Goal: Task Accomplishment & Management: Manage account settings

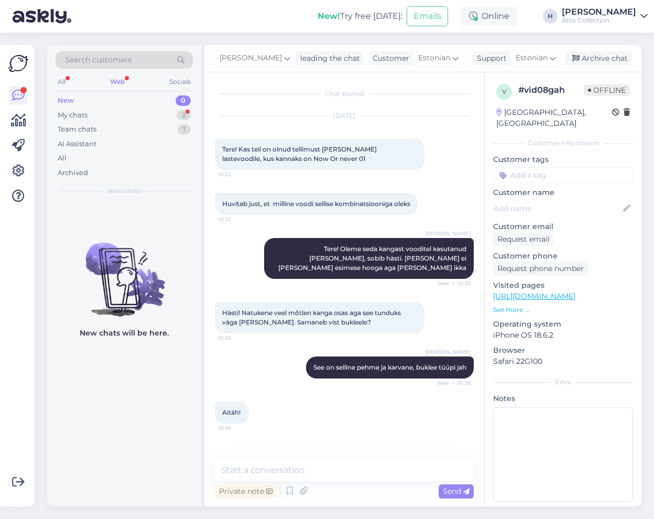
click at [115, 78] on div "Web" at bounding box center [117, 82] width 19 height 14
click at [113, 79] on div "Web" at bounding box center [117, 82] width 19 height 14
click at [15, 168] on icon at bounding box center [18, 171] width 13 height 13
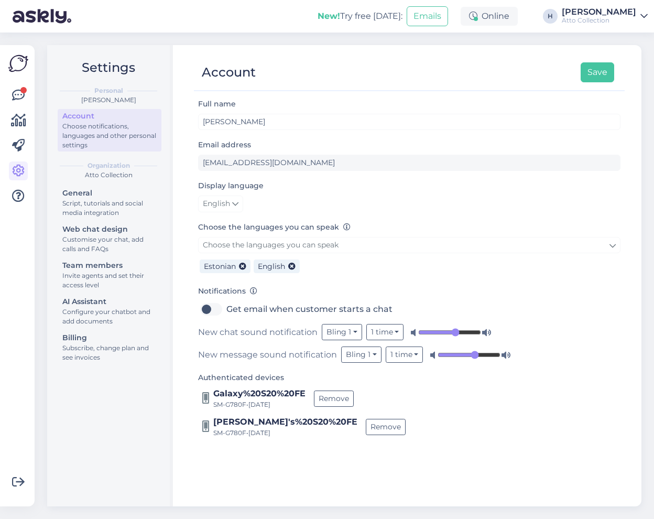
click at [17, 61] on img at bounding box center [18, 63] width 20 height 20
click at [19, 95] on icon at bounding box center [18, 95] width 13 height 13
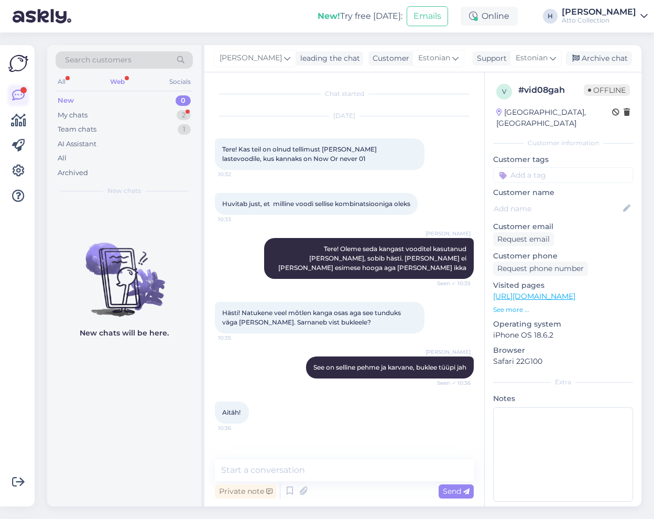
click at [14, 97] on icon at bounding box center [18, 95] width 13 height 13
click at [116, 83] on div "Web" at bounding box center [117, 82] width 19 height 14
click at [146, 112] on div "My chats 2" at bounding box center [124, 115] width 137 height 15
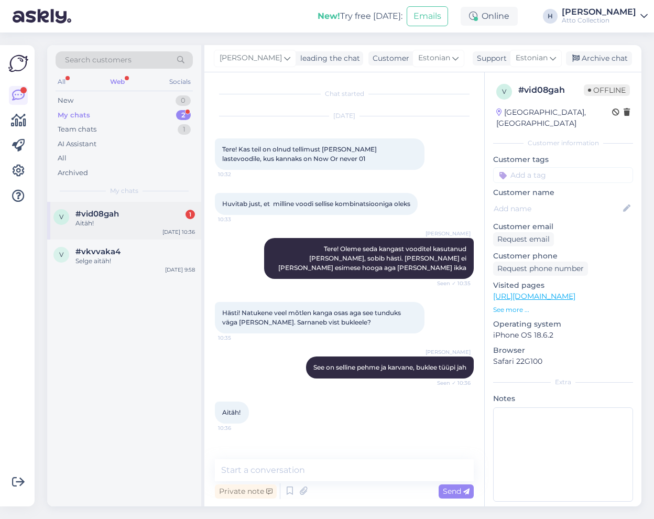
click at [94, 210] on span "#vid08gah" at bounding box center [96, 213] width 43 height 9
click at [341, 430] on div "Aitäh! 10:36" at bounding box center [344, 412] width 259 height 45
click at [18, 141] on icon at bounding box center [18, 145] width 13 height 13
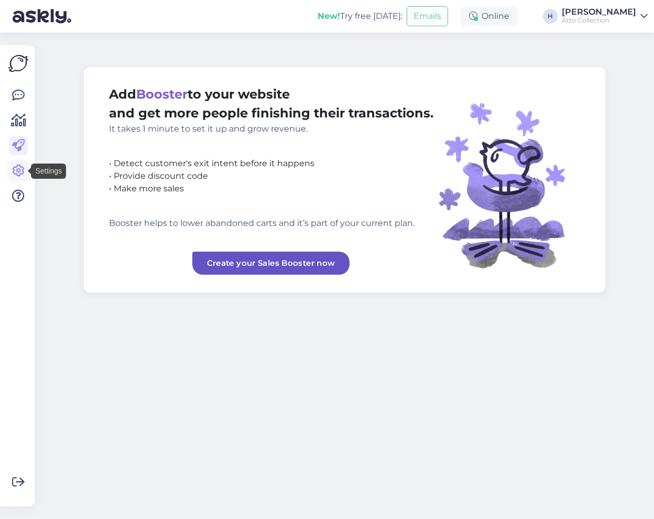
click at [18, 171] on icon at bounding box center [18, 171] width 13 height 13
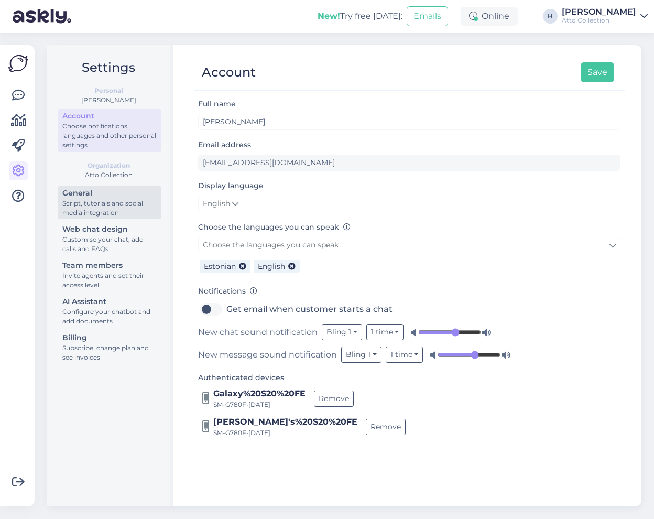
click at [76, 200] on div "Script, tutorials and social media integration" at bounding box center [109, 208] width 94 height 19
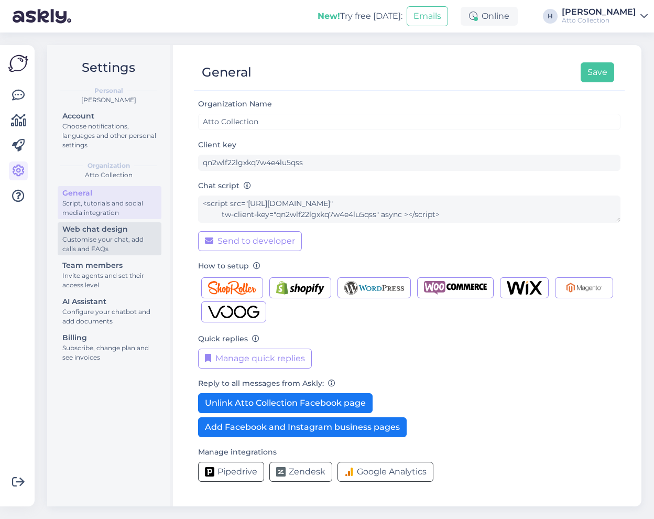
click at [84, 236] on div "Customise your chat, add calls and FAQs" at bounding box center [109, 244] width 94 height 19
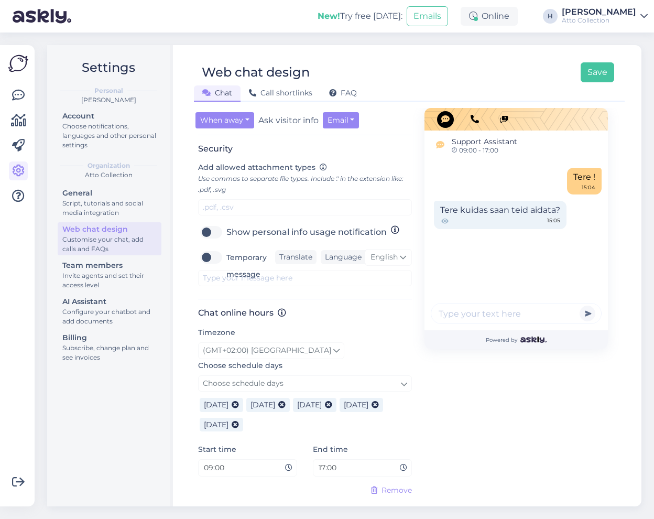
scroll to position [439, 0]
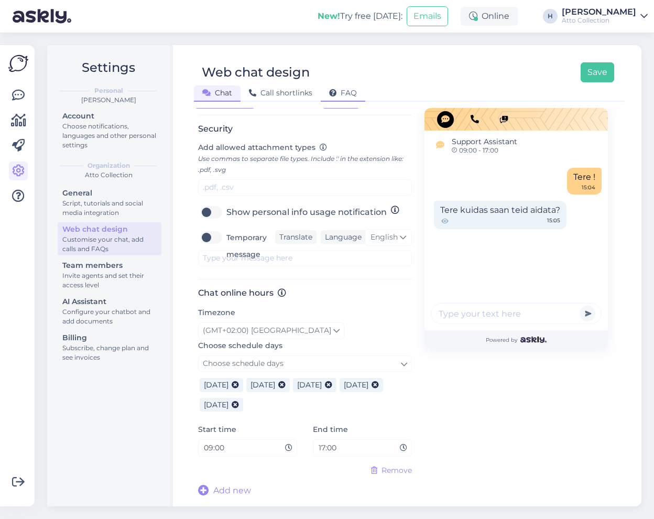
click at [342, 89] on span "FAQ" at bounding box center [343, 92] width 28 height 9
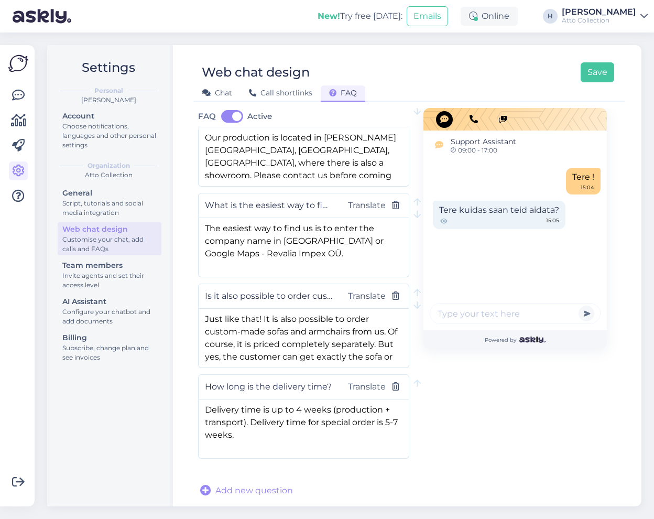
scroll to position [186, 0]
click at [300, 411] on textarea "Delivery time is up to 4 weeks (production + transport). Delivery time for spec…" at bounding box center [304, 426] width 210 height 55
click at [390, 422] on textarea "Delivery time is up to 6 weeks (production + transport). Delivery time for spec…" at bounding box center [304, 426] width 210 height 55
click at [308, 423] on textarea "Delivery time is up to 6 weeks (production + transport). Delivery time for spec…" at bounding box center [304, 426] width 210 height 55
type textarea "Delivery time is up to 6 weeks (production + transport). Delivery time for spec…"
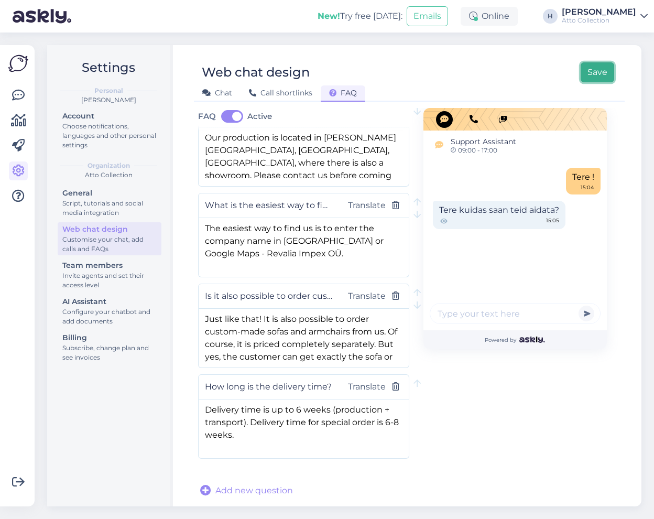
click at [594, 71] on button "Save" at bounding box center [598, 72] width 34 height 20
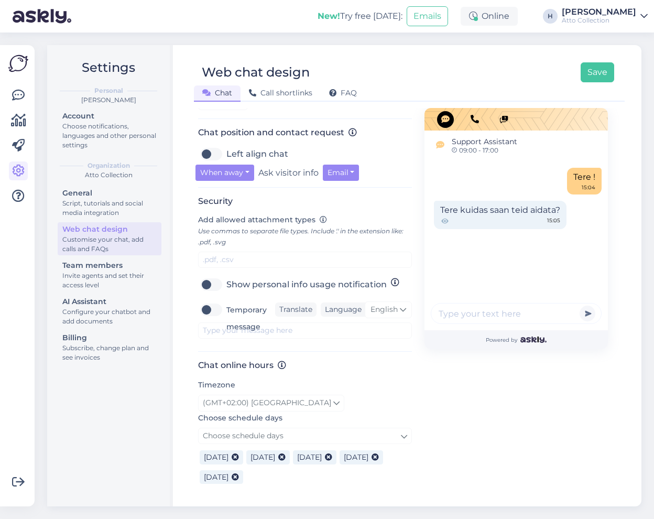
scroll to position [439, 0]
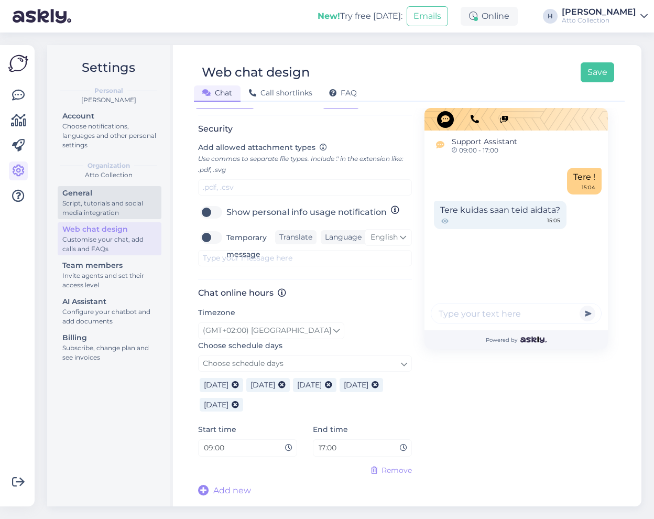
click at [103, 204] on div "Script, tutorials and social media integration" at bounding box center [109, 208] width 94 height 19
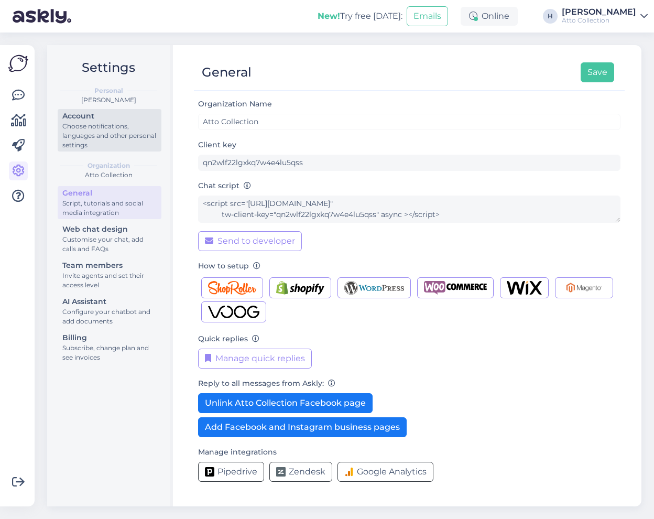
click at [76, 121] on div "Account" at bounding box center [109, 116] width 94 height 11
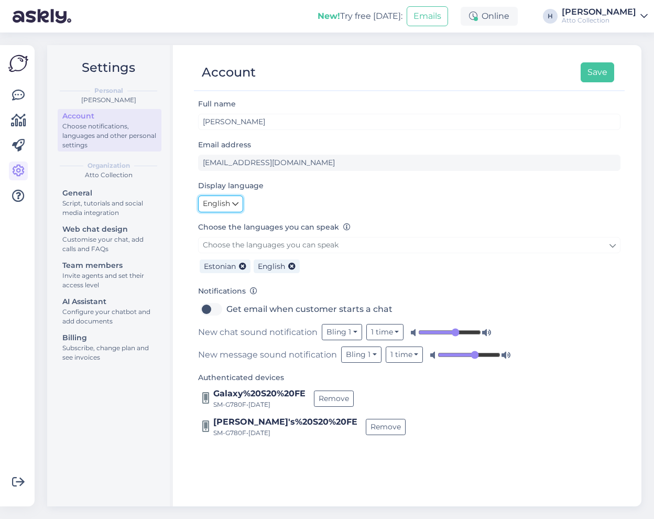
click at [234, 204] on icon at bounding box center [235, 204] width 6 height 12
click at [233, 229] on link "Eesti" at bounding box center [223, 225] width 50 height 17
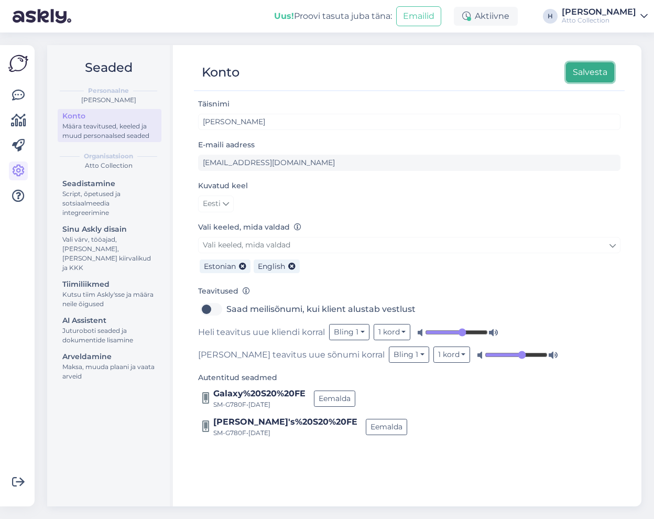
click at [600, 73] on button "Salvesta" at bounding box center [590, 72] width 48 height 20
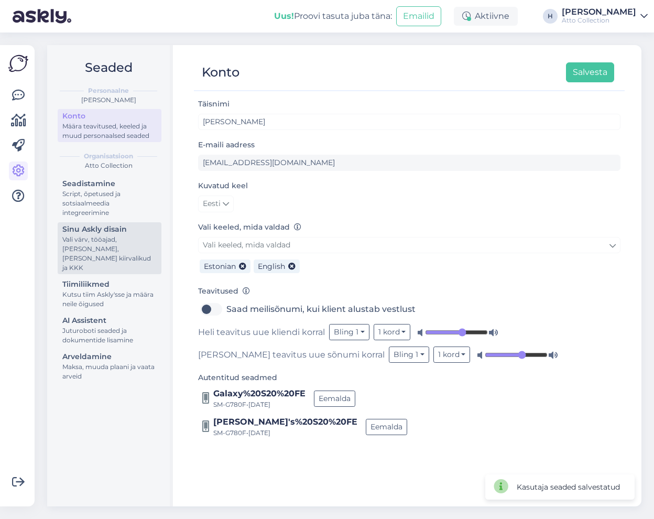
click at [102, 234] on div "Sinu Askly disain" at bounding box center [109, 229] width 94 height 11
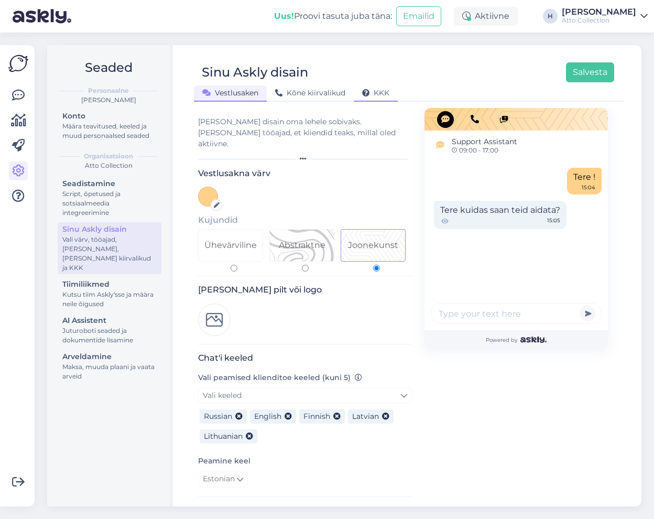
click at [385, 93] on span "KKK" at bounding box center [375, 92] width 27 height 9
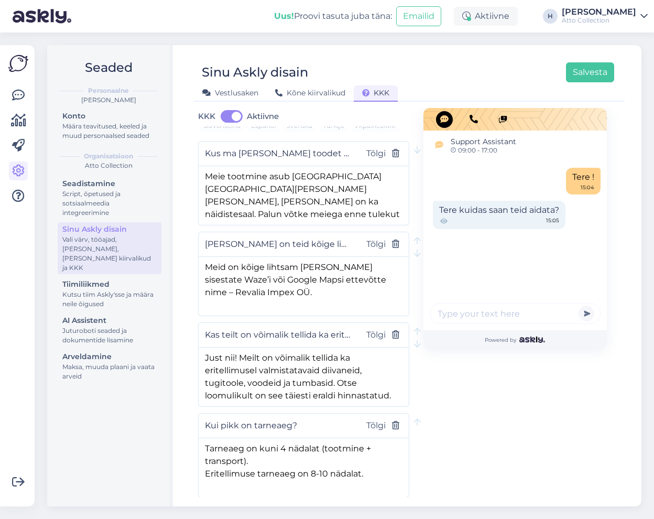
scroll to position [186, 0]
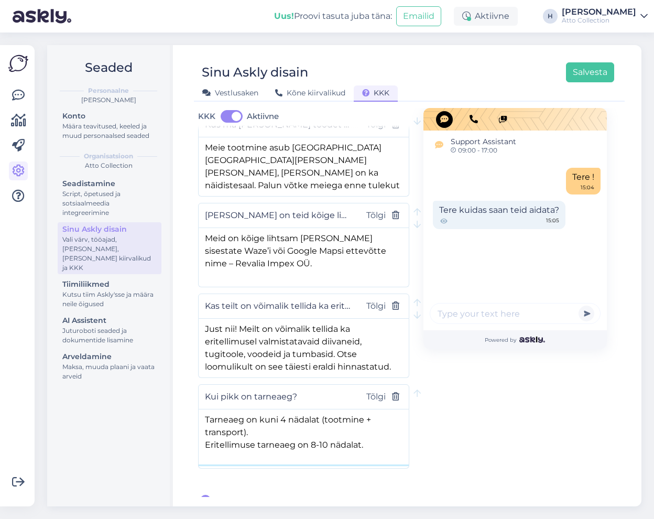
click at [286, 411] on textarea "Tarneaeg on kuni 4 nädalat (tootmine + transport). Eritellimuse tarneaeg on 8-1…" at bounding box center [304, 436] width 210 height 55
click at [314, 436] on textarea "Tarneaeg on kuni 6 nädalat (tootmine + transport). Eritellimuse tarneaeg on 8-1…" at bounding box center [304, 436] width 210 height 55
click at [264, 421] on textarea "Tarneaeg on kuni 6 nädalat (tootmine + transport). Eritellimuse tarneaeg on 8-1…" at bounding box center [304, 436] width 210 height 55
type textarea "Tarneaeg on kuni 6 nädalat (tootmine + transport). Eritellimuse tarneaeg on 8-1…"
click at [588, 74] on button "Salvesta" at bounding box center [590, 72] width 48 height 20
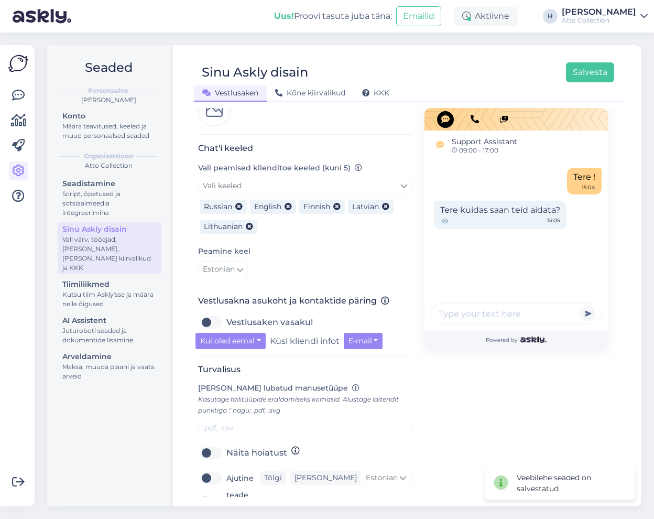
scroll to position [314, 0]
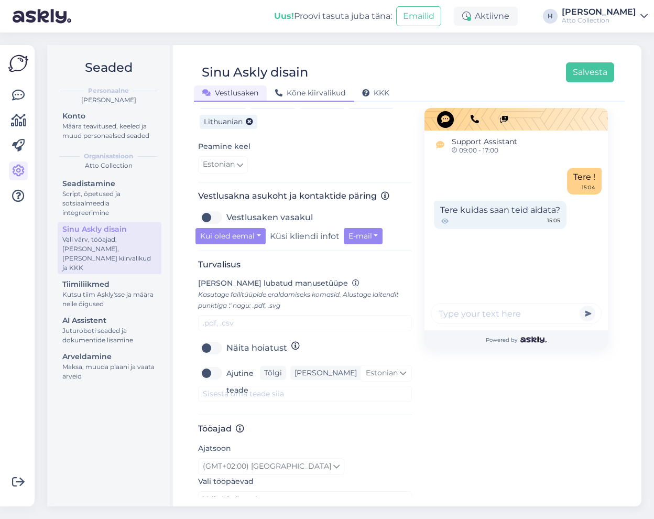
click at [315, 91] on span "Kõne kiirvalikud" at bounding box center [310, 92] width 70 height 9
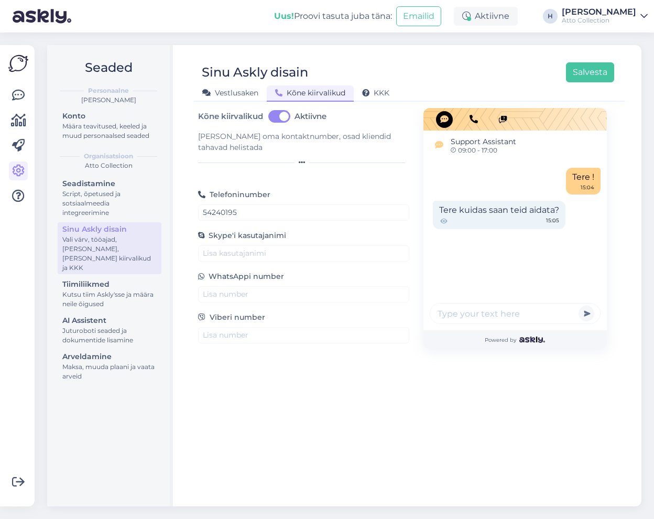
scroll to position [0, 0]
click at [382, 93] on span "KKK" at bounding box center [375, 92] width 27 height 9
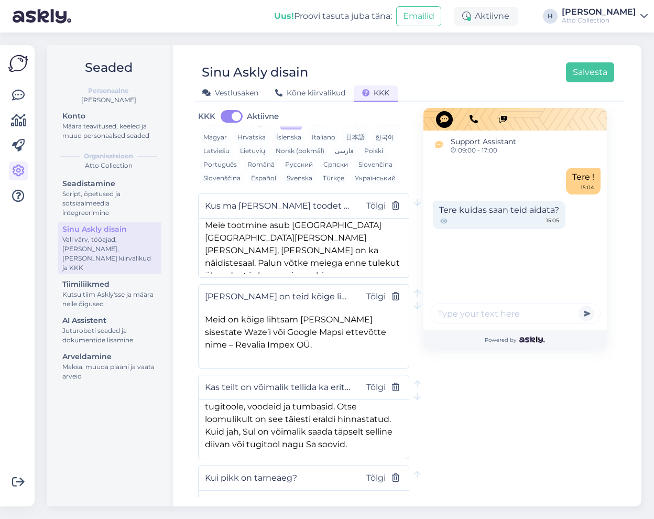
scroll to position [186, 0]
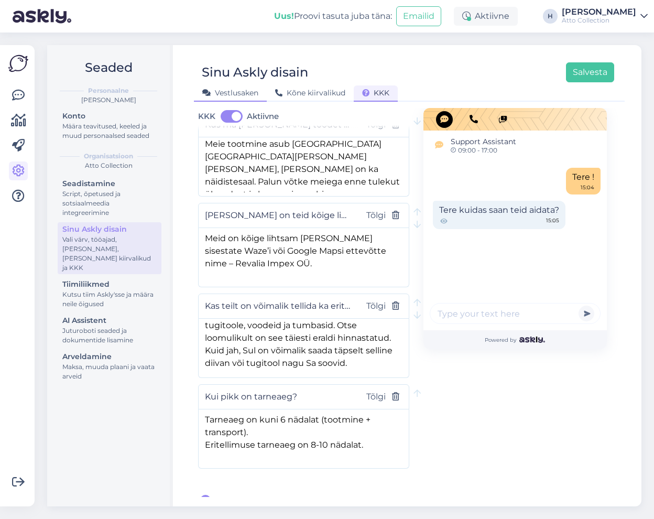
click at [234, 92] on span "Vestlusaken" at bounding box center [230, 92] width 56 height 9
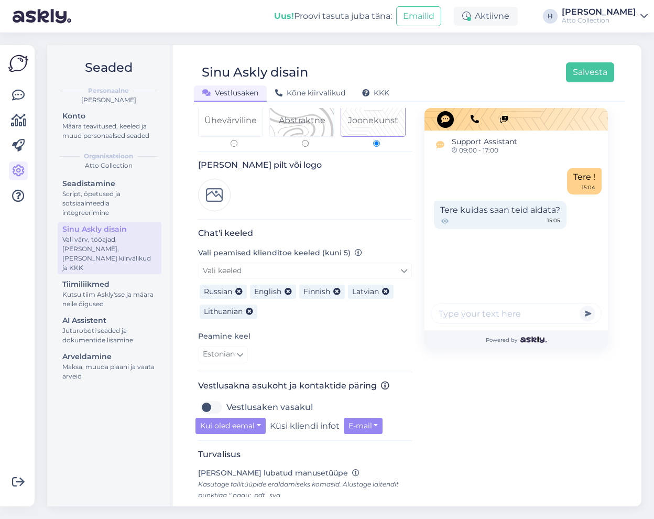
scroll to position [72, 0]
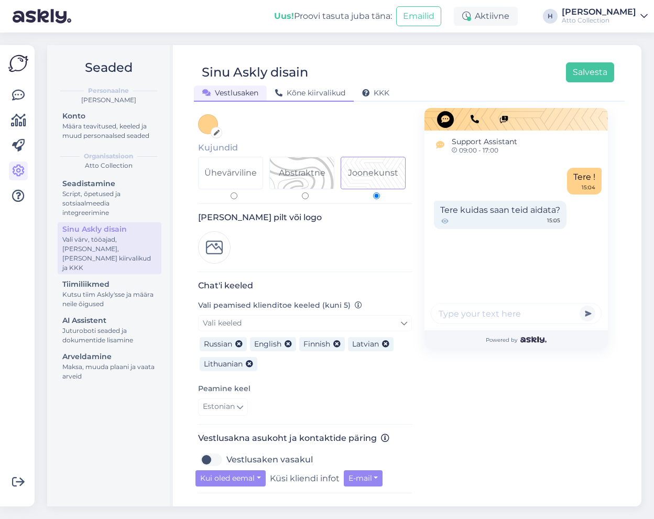
click at [322, 93] on span "Kõne kiirvalikud" at bounding box center [310, 92] width 70 height 9
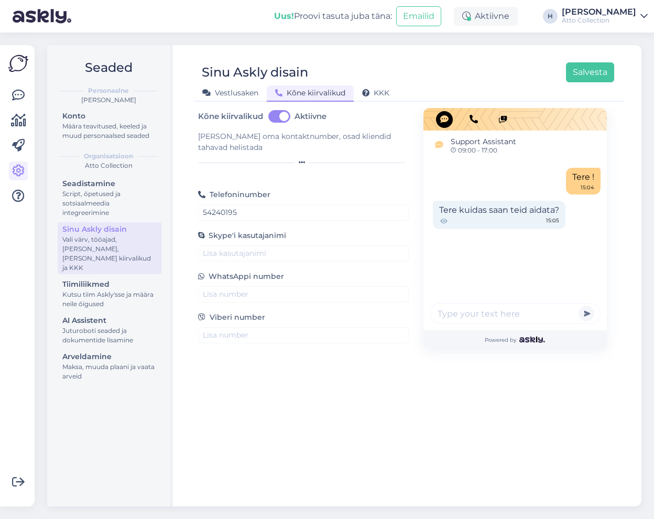
scroll to position [0, 0]
click at [380, 91] on span "KKK" at bounding box center [375, 92] width 27 height 9
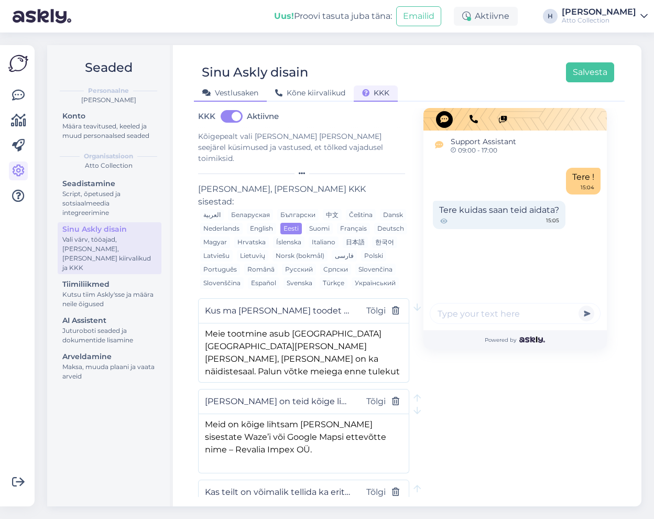
click at [240, 89] on span "Vestlusaken" at bounding box center [230, 92] width 56 height 9
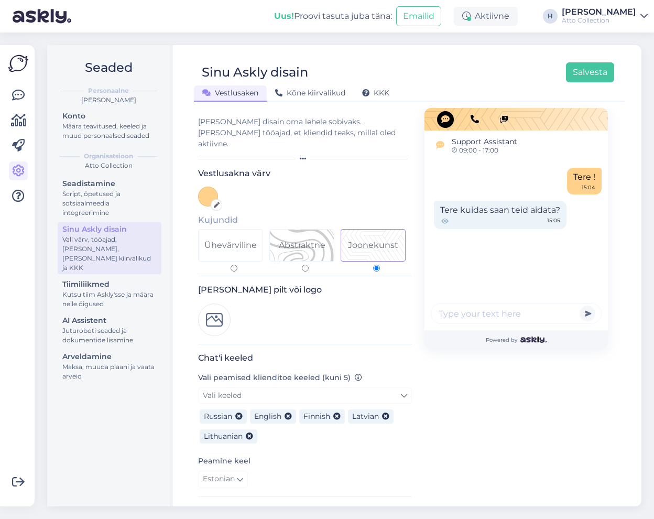
click at [506, 206] on div "Tere kuidas saan teid aidata? 15:05" at bounding box center [500, 215] width 133 height 28
click at [488, 310] on input "text" at bounding box center [516, 313] width 171 height 21
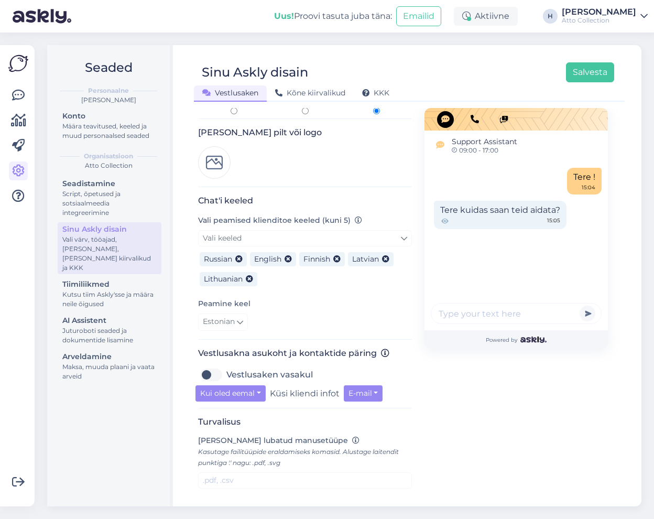
scroll to position [210, 0]
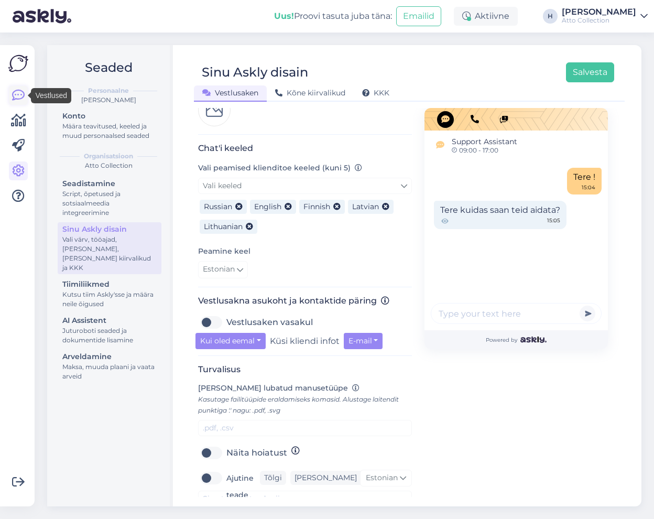
click at [14, 91] on icon at bounding box center [18, 95] width 13 height 13
